Goal: Task Accomplishment & Management: Complete application form

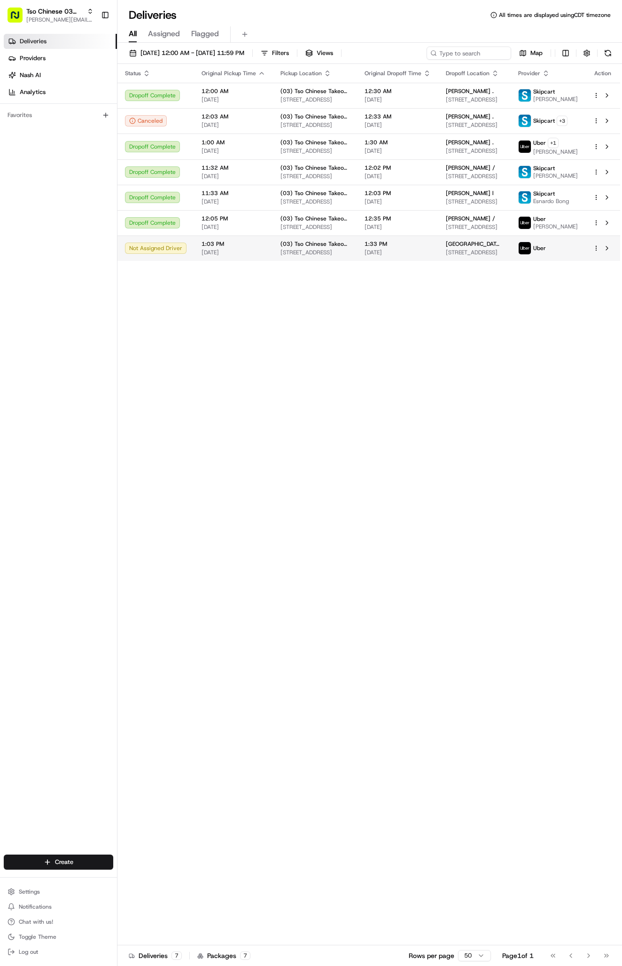
click at [596, 258] on html "Tso Chinese 03 TsoCo [PERSON_NAME][EMAIL_ADDRESS][DOMAIN_NAME] Toggle Sidebar D…" at bounding box center [311, 483] width 622 height 966
click at [566, 310] on div "Reassign R" at bounding box center [570, 305] width 102 height 16
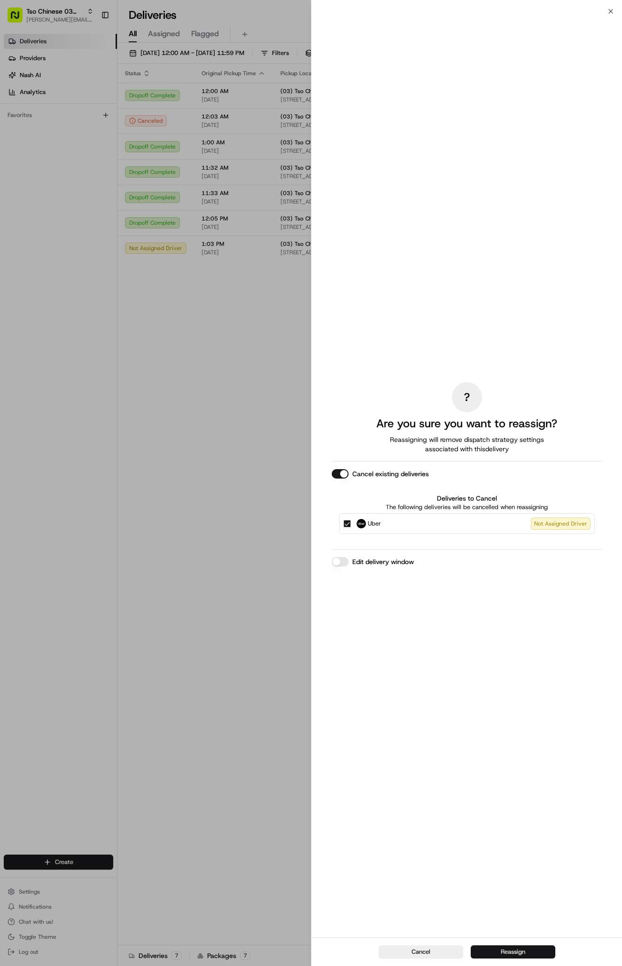
click at [509, 955] on button "Reassign" at bounding box center [513, 951] width 85 height 13
click at [471, 205] on div "? Are you sure you want to reassign? Reassigning will remove dispatch strategy …" at bounding box center [467, 474] width 271 height 922
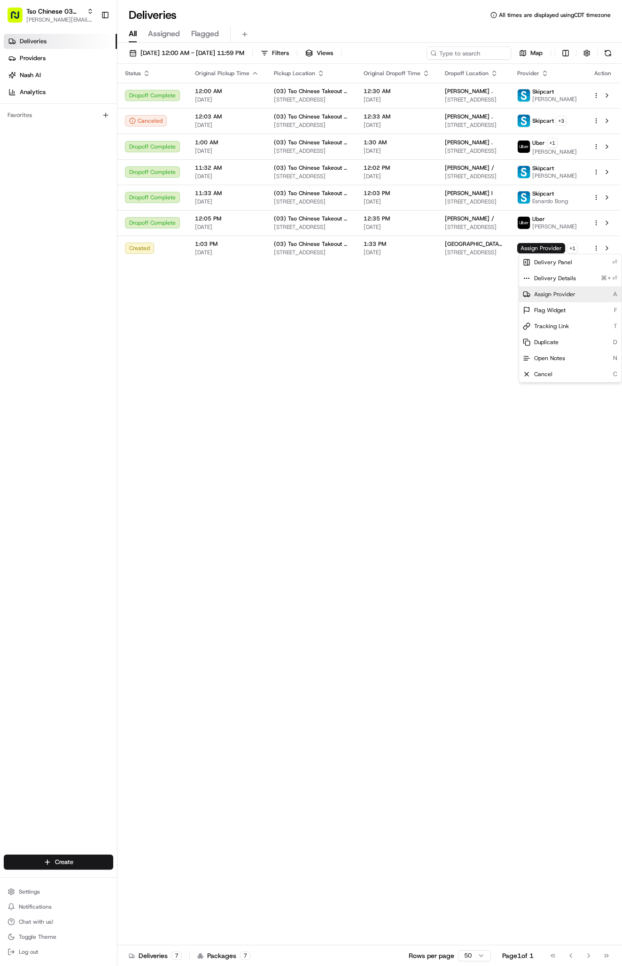
click at [554, 296] on span "Assign Provider" at bounding box center [554, 294] width 41 height 8
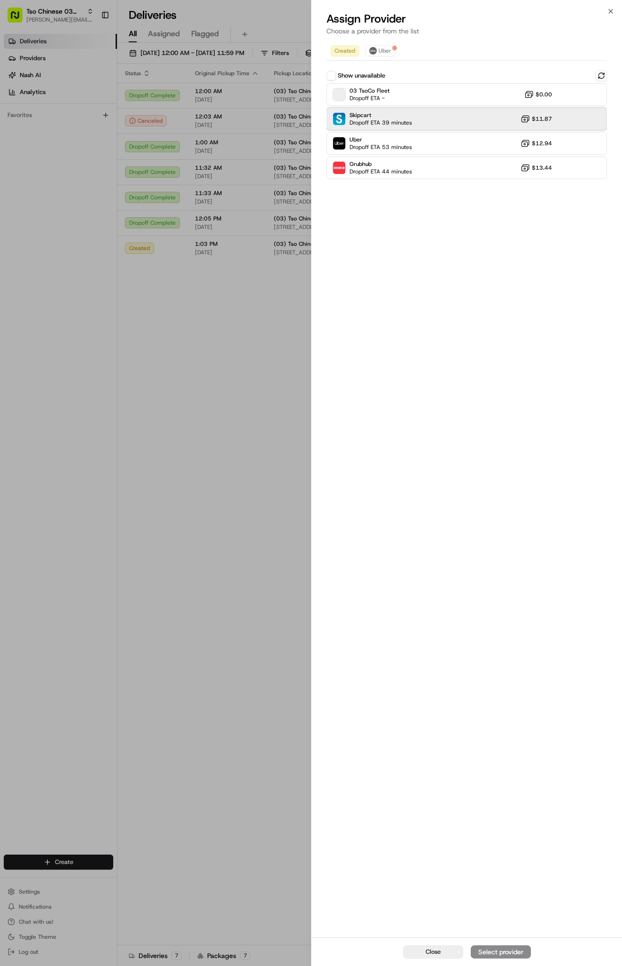
click at [436, 130] on div "Skipcart Dropoff ETA 39 minutes $11.87" at bounding box center [467, 119] width 281 height 23
click at [506, 955] on div "Assign Provider" at bounding box center [501, 951] width 46 height 9
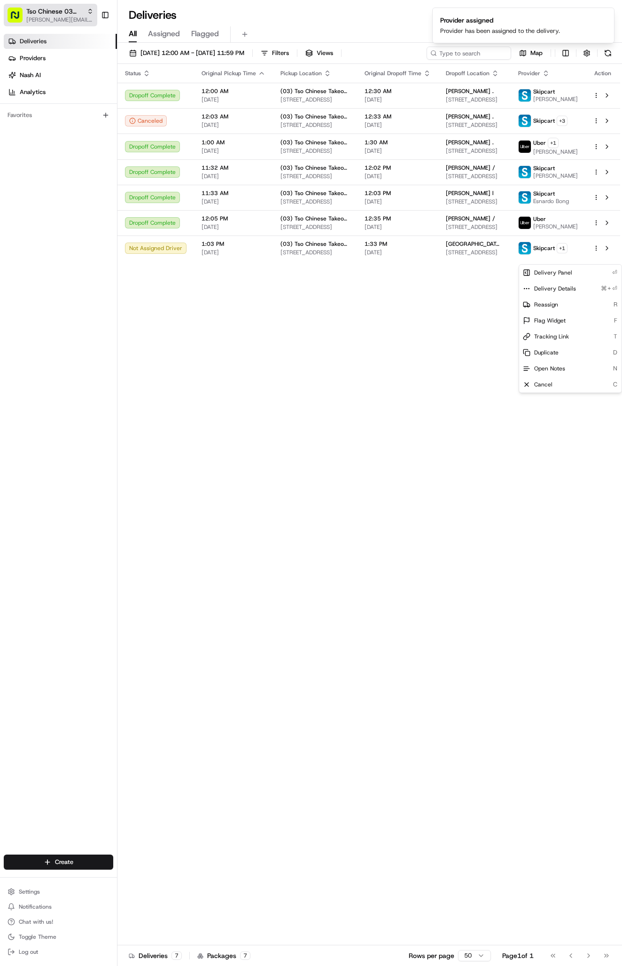
click at [86, 18] on span "[PERSON_NAME][EMAIL_ADDRESS][DOMAIN_NAME]" at bounding box center [59, 20] width 67 height 8
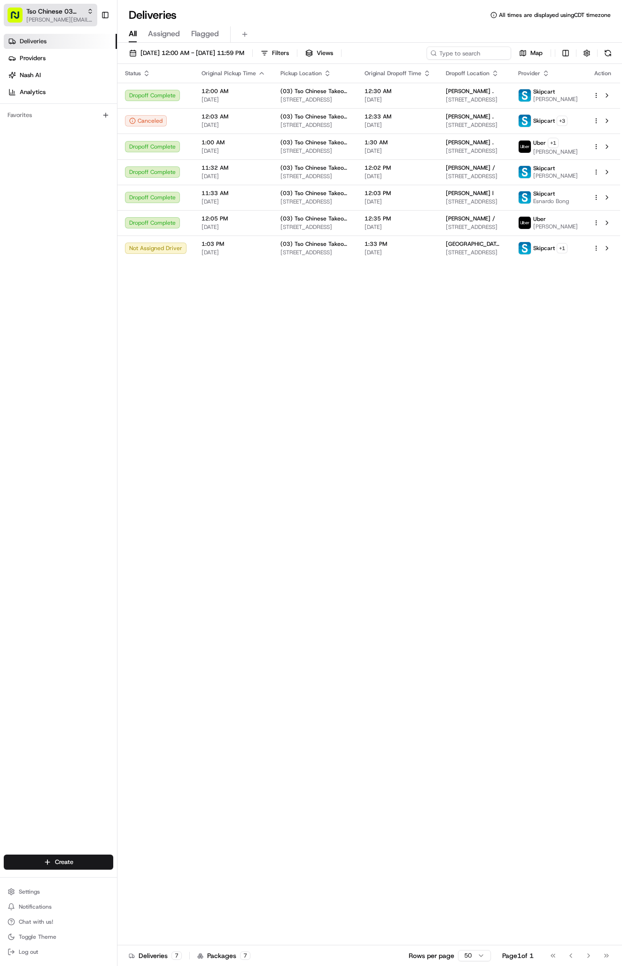
click at [61, 8] on span "Tso Chinese 03 TsoCo" at bounding box center [54, 11] width 57 height 9
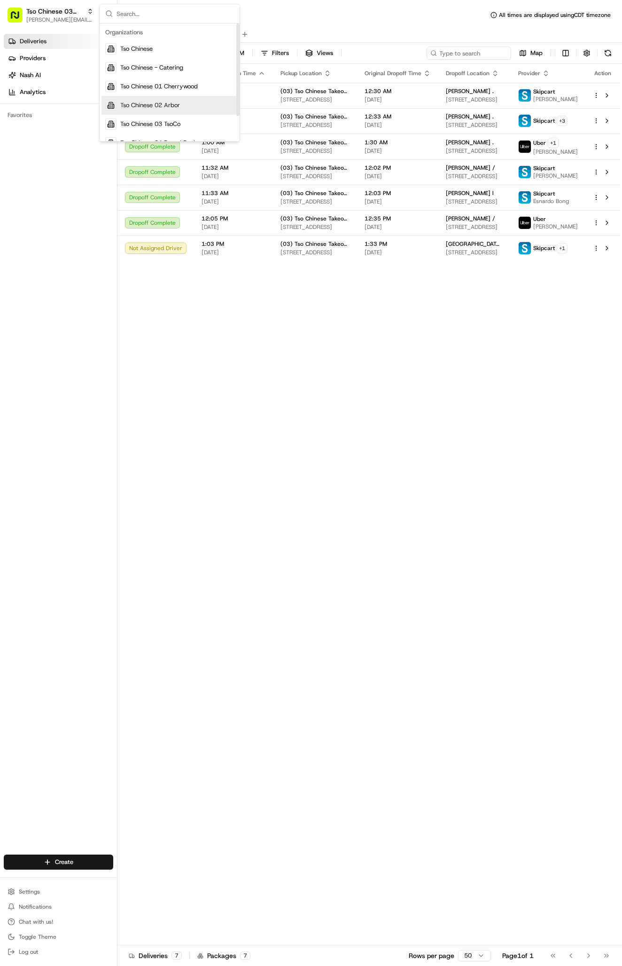
click at [198, 108] on div "Tso Chinese 02 Arbor" at bounding box center [170, 105] width 136 height 19
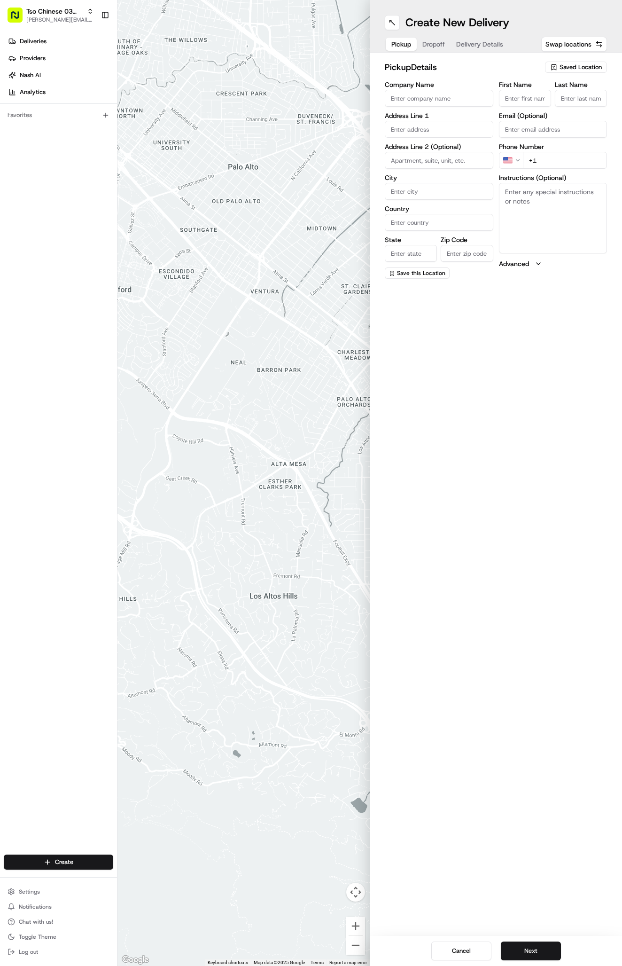
click at [556, 77] on div "pickup Details Saved Location" at bounding box center [496, 69] width 222 height 17
click at [556, 67] on icon "button" at bounding box center [554, 67] width 8 height 8
click at [532, 104] on span "(03) Tso Chinese Takeout & Delivery TsoCo (03)" at bounding box center [560, 106] width 116 height 17
type input "(03) Tso Chinese Takeout & Delivery TsoCo"
type input "Ste F"
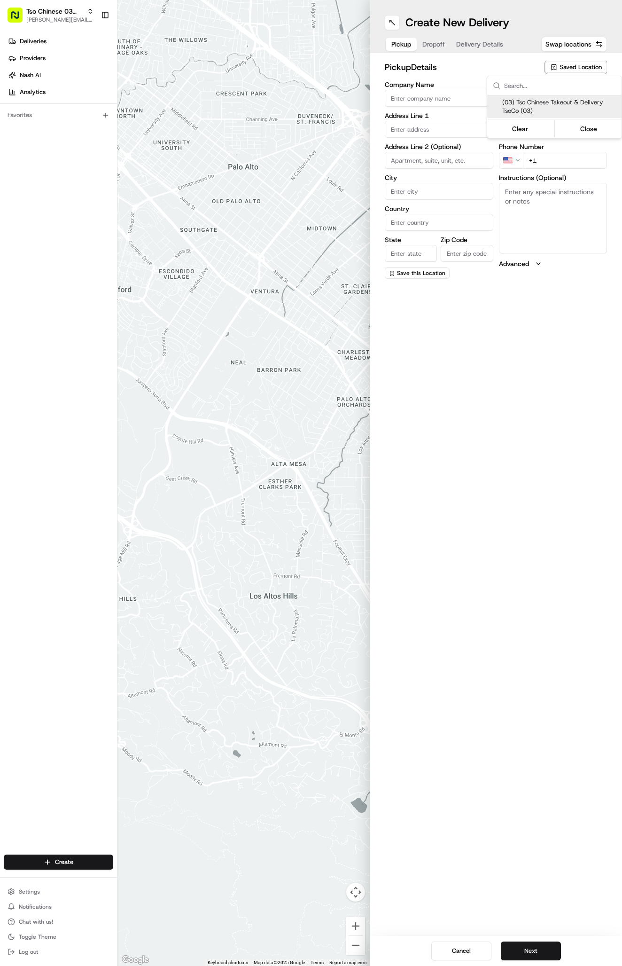
type input "Austin"
type input "US"
type input "[GEOGRAPHIC_DATA]"
type input "78704"
type input "Tso Chinese"
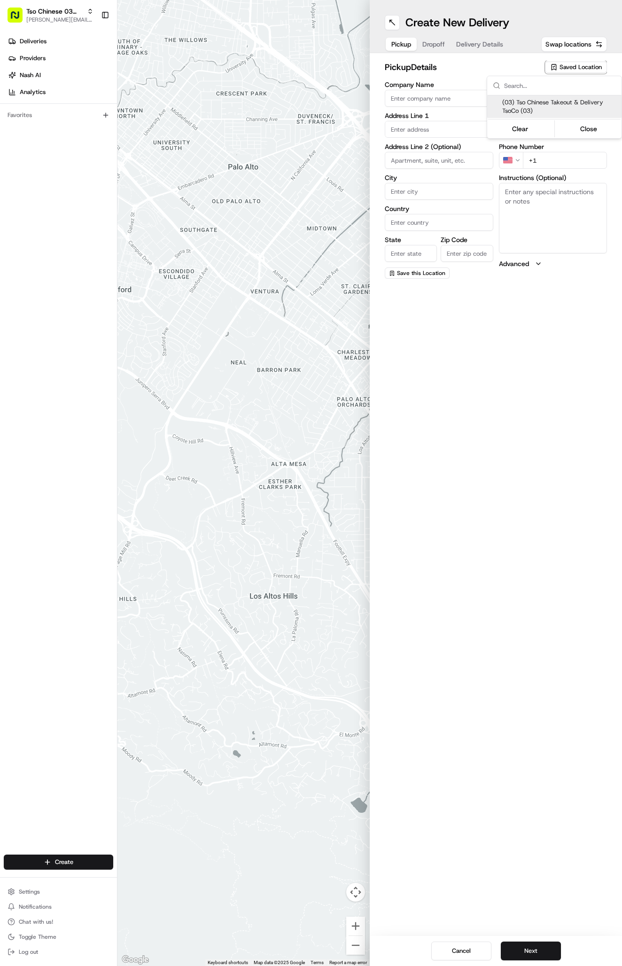
type input "TsoCo Manager"
type input "[EMAIL_ADDRESS][DOMAIN_NAME]"
type input "[PHONE_NUMBER]"
type textarea "Submit a picture displaying address & food as Proof of Delivery. Envía una foto…"
type input "[STREET_ADDRESS]"
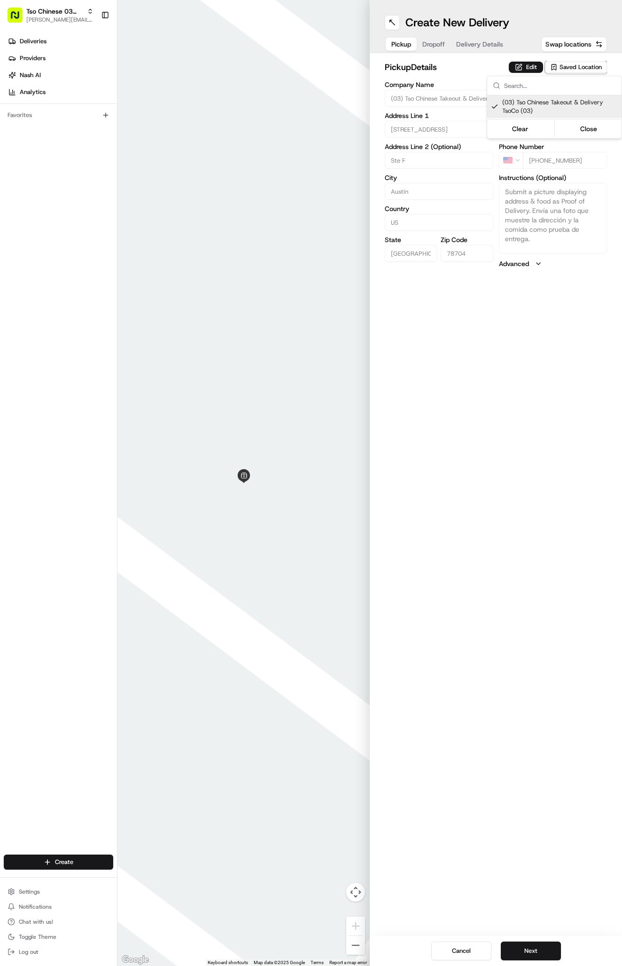
click at [517, 69] on html "Tso Chinese 03 TsoCo [PERSON_NAME][EMAIL_ADDRESS][DOMAIN_NAME] Toggle Sidebar D…" at bounding box center [311, 483] width 622 height 966
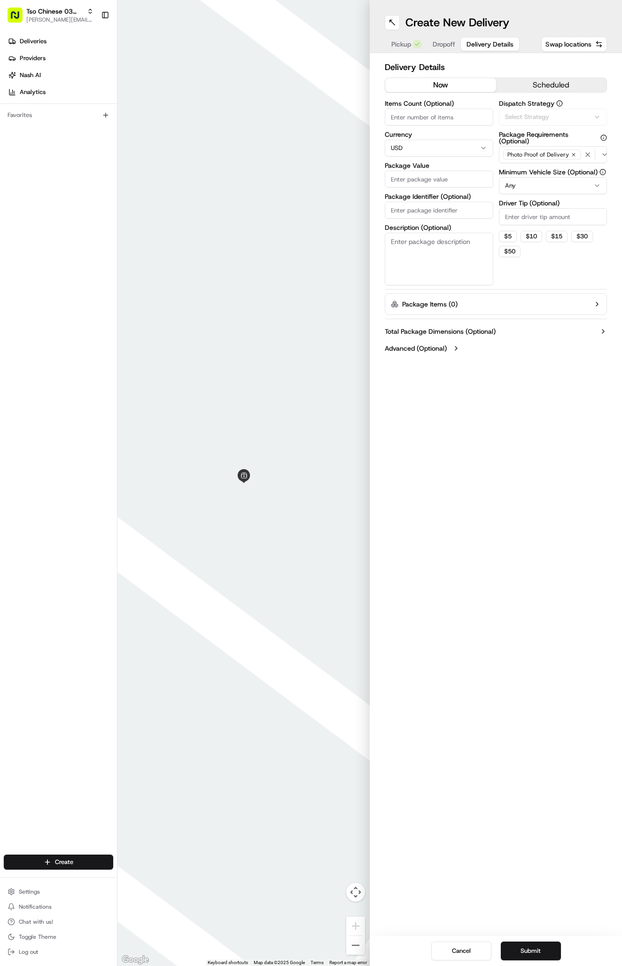
click at [505, 49] on button "Delivery Details" at bounding box center [490, 44] width 58 height 13
click at [520, 117] on span "Via Automation" at bounding box center [526, 117] width 43 height 8
click at [518, 172] on span "TsoCo Strategy" at bounding box center [560, 168] width 116 height 8
click at [518, 220] on html "Tso Chinese 03 TsoCo [PERSON_NAME][EMAIL_ADDRESS][DOMAIN_NAME] Toggle Sidebar D…" at bounding box center [311, 483] width 622 height 966
click at [518, 220] on input "Driver Tip (Optional)" at bounding box center [553, 216] width 109 height 17
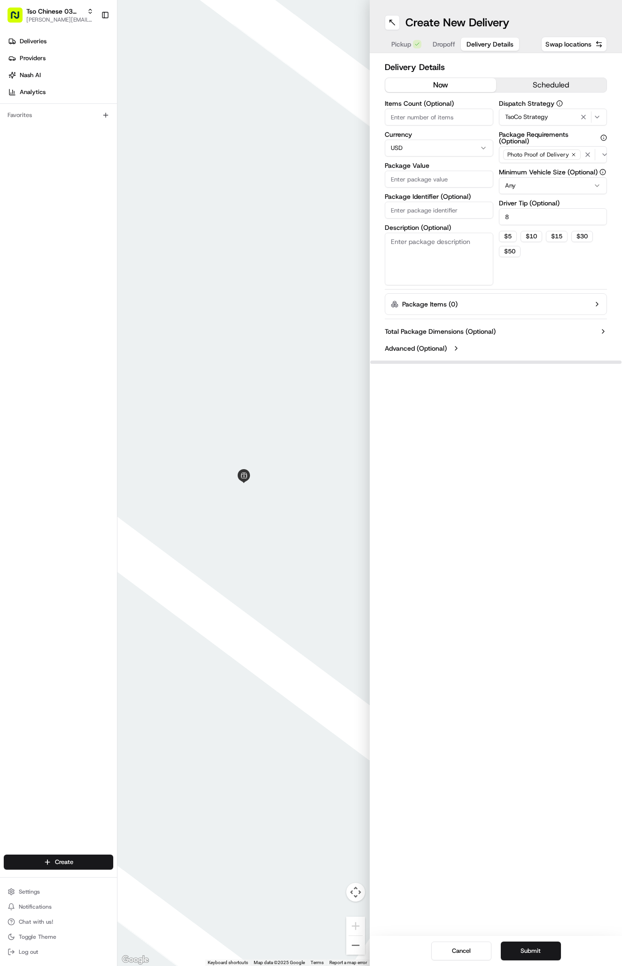
type input "8"
click at [454, 176] on input "Package Value" at bounding box center [439, 179] width 109 height 17
type input "200.00"
click at [478, 214] on input "Package Identifier (Optional)" at bounding box center [439, 210] width 109 height 17
type input "Tsoco,arbor"
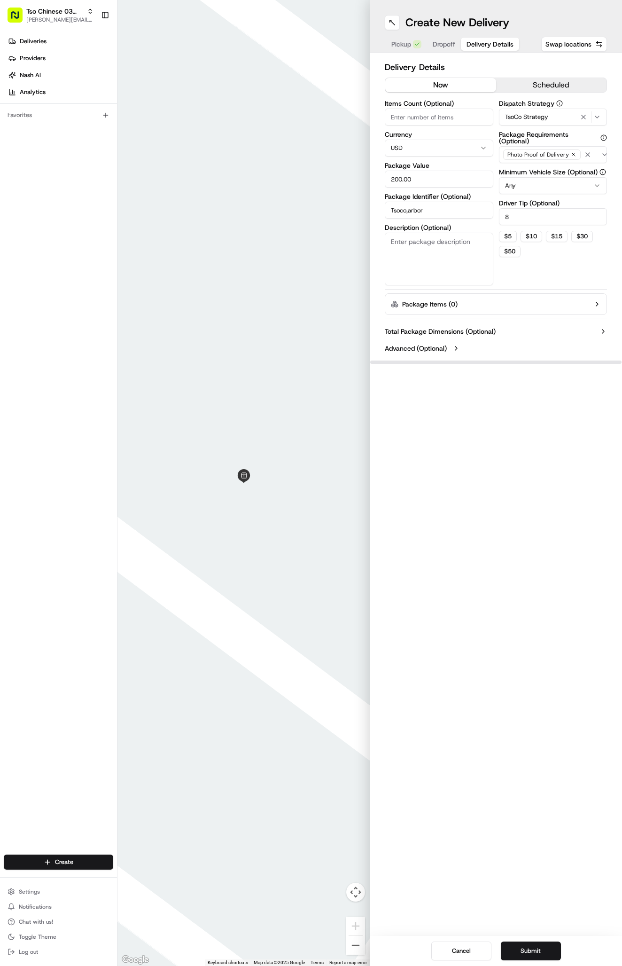
click at [453, 39] on button "Dropoff" at bounding box center [444, 44] width 34 height 13
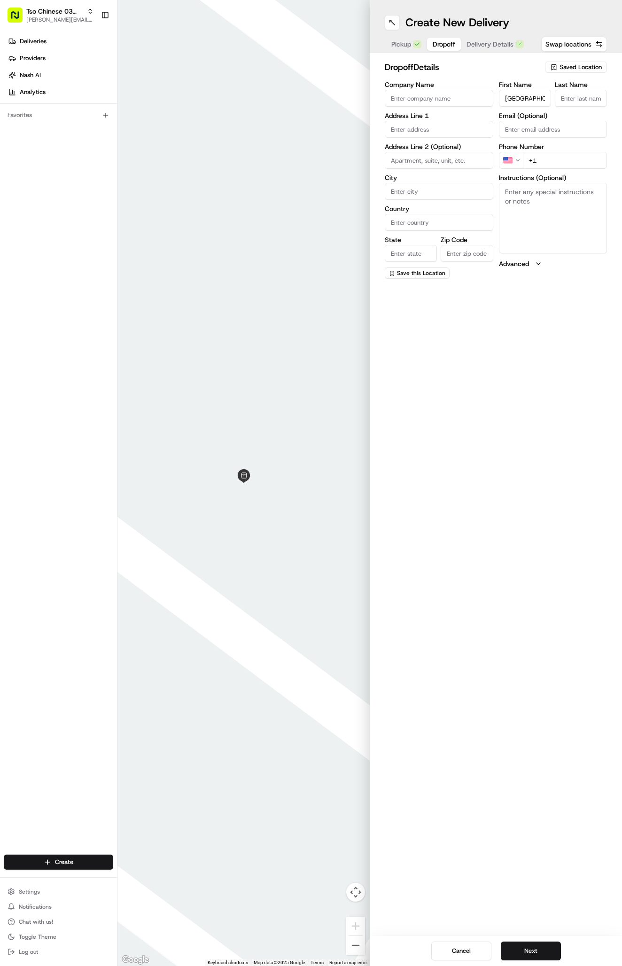
type input "[GEOGRAPHIC_DATA]"
type input "."
type input "[PHONE_NUMBER]"
click at [586, 198] on textarea "Instructions (Optional)" at bounding box center [553, 218] width 109 height 70
click at [443, 148] on div "[STREET_ADDRESS]" at bounding box center [439, 149] width 104 height 14
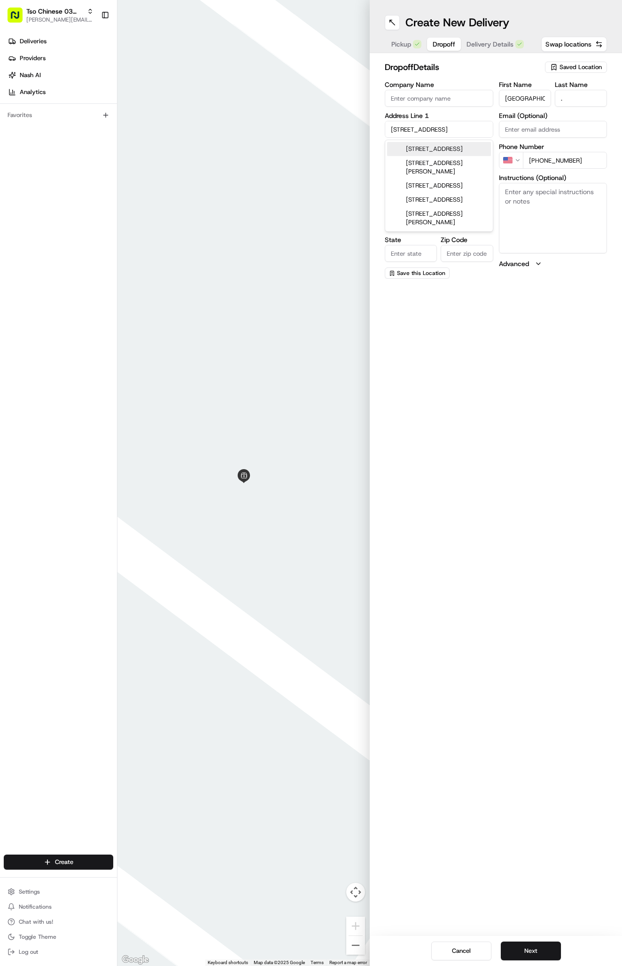
type input "[STREET_ADDRESS]"
type input "Austin"
type input "[GEOGRAPHIC_DATA]"
type input "78759"
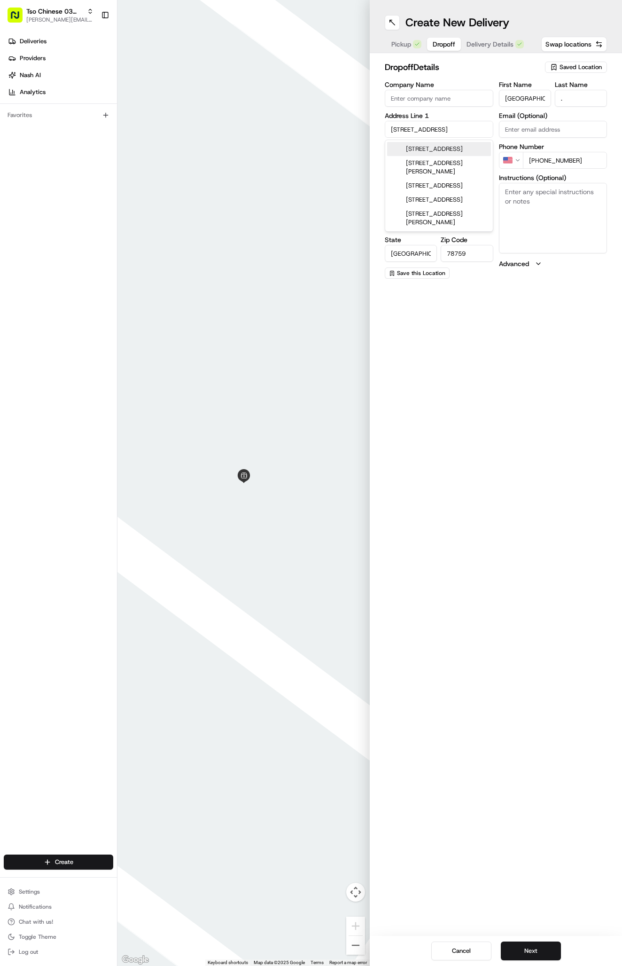
type input "[STREET_ADDRESS]"
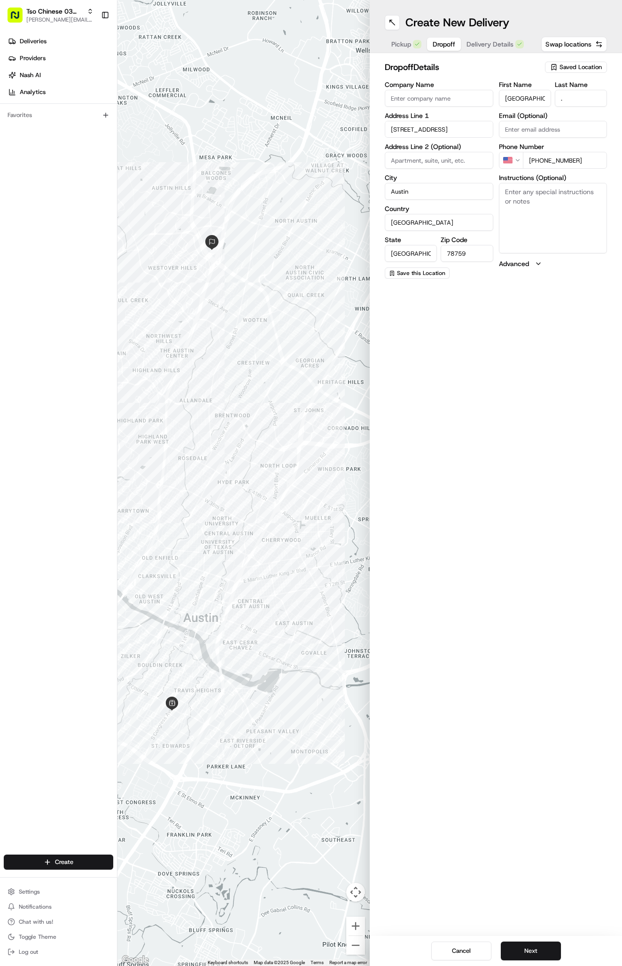
click at [539, 248] on textarea "Instructions (Optional)" at bounding box center [553, 218] width 109 height 70
type textarea "Suite 402 building E"
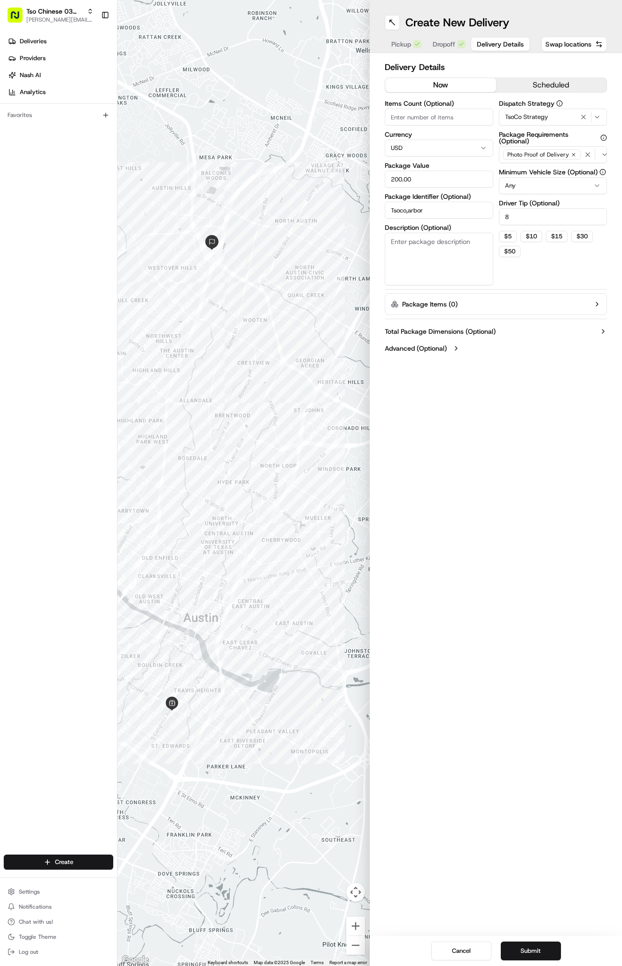
click at [483, 50] on button "Delivery Details" at bounding box center [500, 44] width 58 height 13
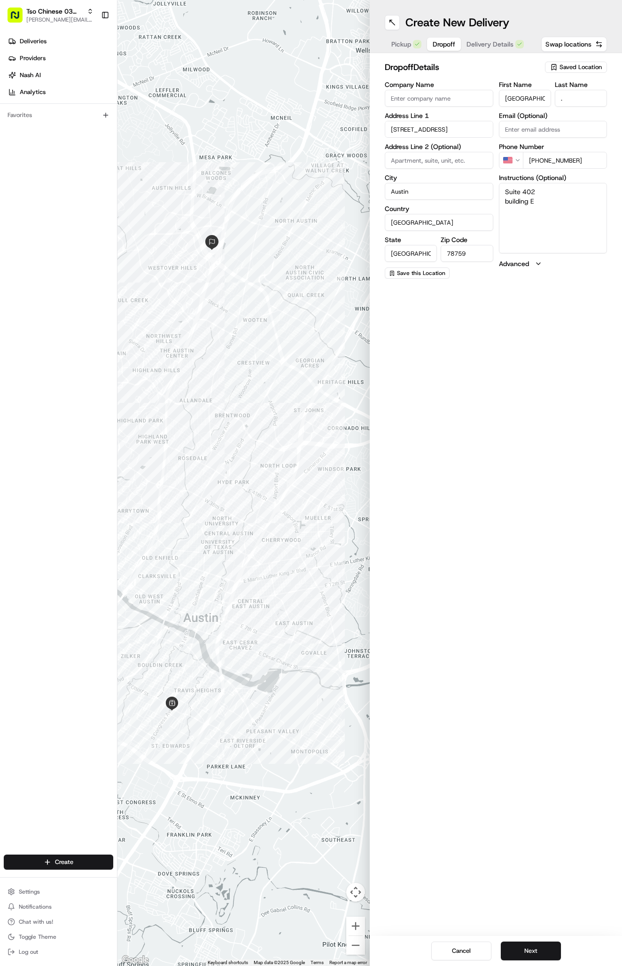
click at [577, 197] on textarea "Suite 402 building E" at bounding box center [553, 218] width 109 height 70
type textarea "Suite 402 building E next to concentra urgent care"
click at [531, 940] on div "Cancel Next" at bounding box center [496, 951] width 252 height 30
click at [531, 954] on button "Next" at bounding box center [531, 950] width 60 height 19
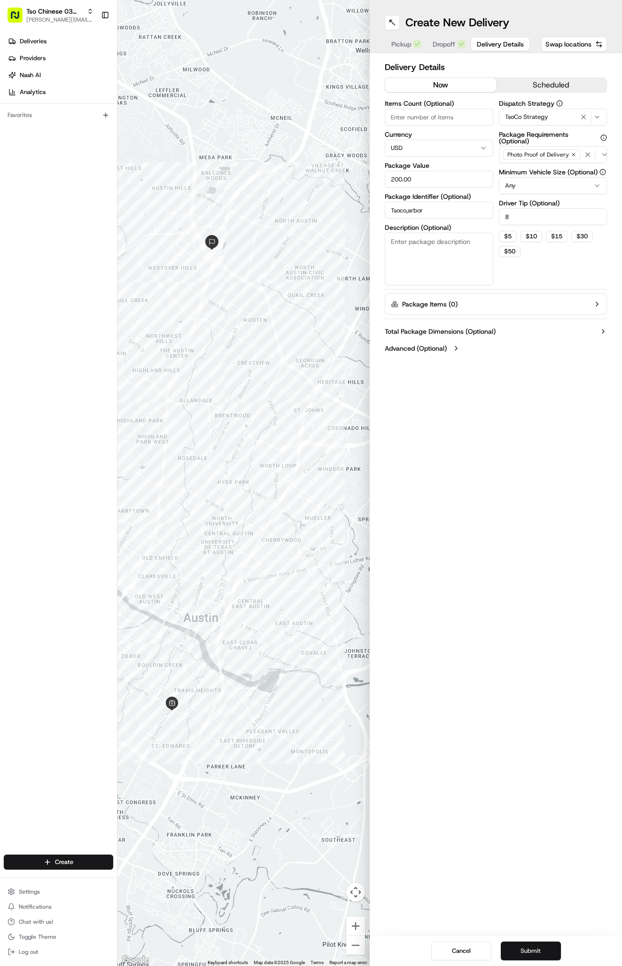
click at [531, 954] on button "Submit" at bounding box center [531, 950] width 60 height 19
